Goal: Task Accomplishment & Management: Use online tool/utility

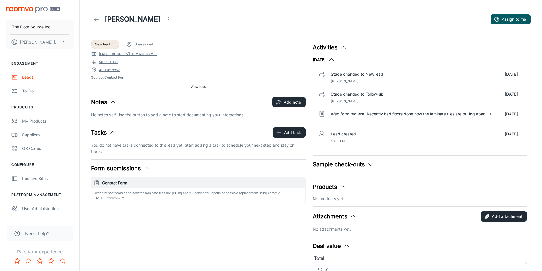
click at [113, 55] on link "[EMAIL_ADDRESS][DOMAIN_NAME]" at bounding box center [128, 54] width 58 height 5
click at [114, 53] on link "[EMAIL_ADDRESS][DOMAIN_NAME]" at bounding box center [128, 54] width 58 height 5
click at [118, 53] on link "[EMAIL_ADDRESS][DOMAIN_NAME]" at bounding box center [128, 54] width 58 height 5
click at [112, 101] on icon "button" at bounding box center [113, 102] width 7 height 7
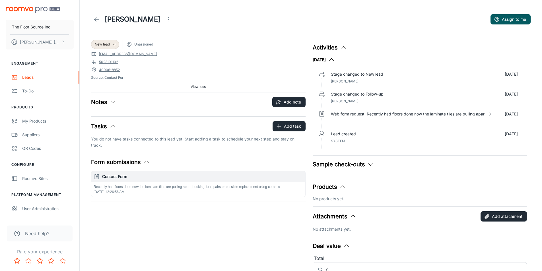
click at [112, 102] on icon "button" at bounding box center [113, 102] width 7 height 7
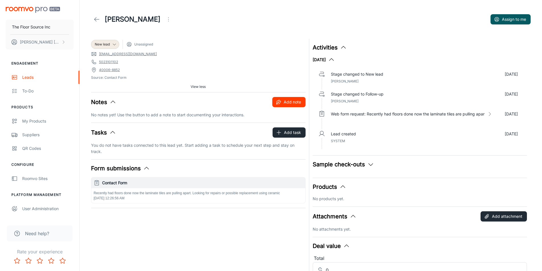
click at [288, 101] on button "Add note" at bounding box center [288, 102] width 33 height 10
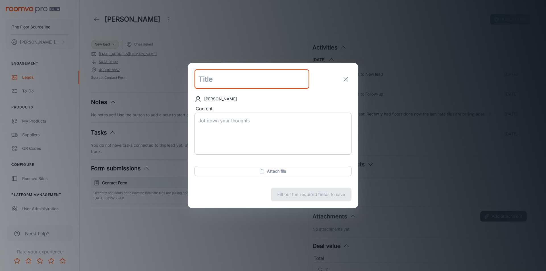
click at [202, 120] on textarea "Content" at bounding box center [273, 134] width 149 height 33
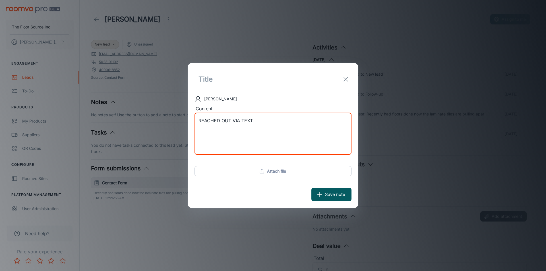
click at [233, 120] on textarea "REACHED OUT VIA TEXT" at bounding box center [273, 134] width 149 height 33
type textarea "REACHED OUT [DATE] .VIA TEXT"
